Goal: Transaction & Acquisition: Purchase product/service

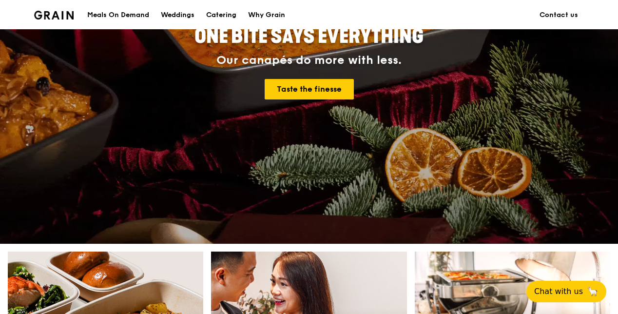
scroll to position [49, 0]
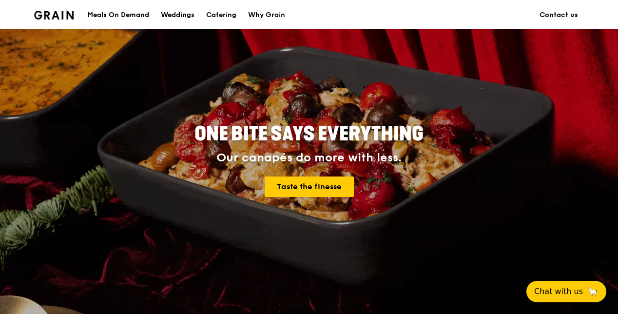
click at [135, 13] on div "Meals On Demand" at bounding box center [118, 14] width 62 height 29
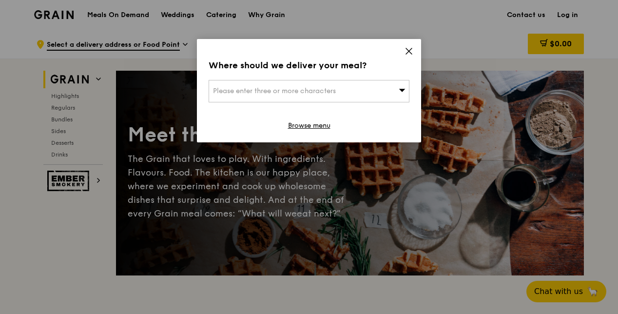
click at [410, 49] on icon at bounding box center [408, 51] width 9 height 9
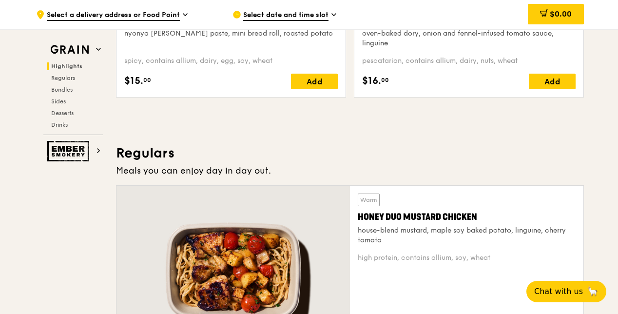
scroll to position [536, 0]
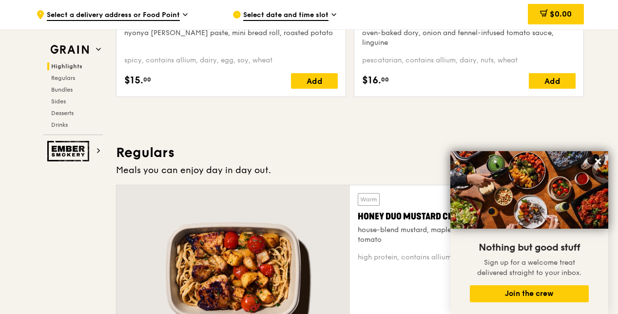
click at [419, 145] on h3 "Regulars" at bounding box center [350, 153] width 468 height 18
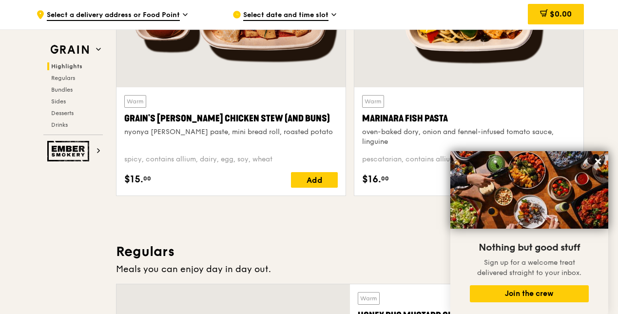
scroll to position [487, 0]
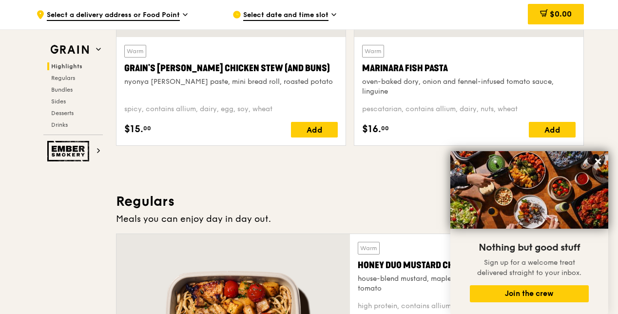
drag, startPoint x: 595, startPoint y: 160, endPoint x: 530, endPoint y: 162, distance: 65.3
click at [596, 160] on icon at bounding box center [597, 161] width 9 height 9
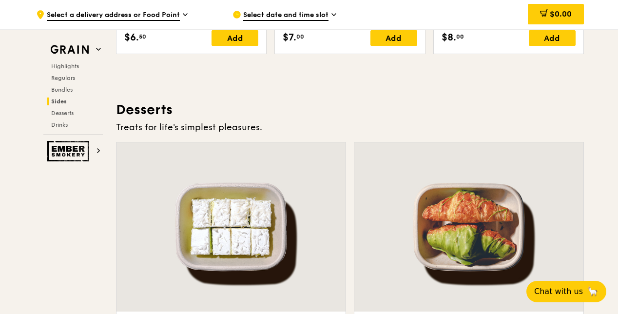
scroll to position [2727, 0]
